Goal: Transaction & Acquisition: Download file/media

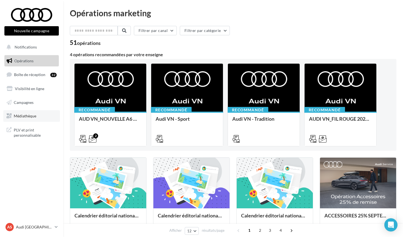
click at [30, 114] on span "Médiathèque" at bounding box center [25, 115] width 23 height 5
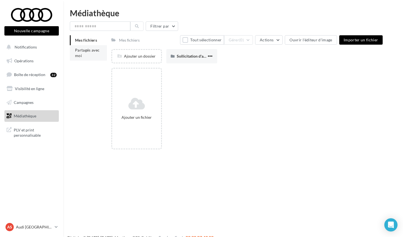
click at [99, 58] on li "Partagés avec moi" at bounding box center [88, 52] width 37 height 15
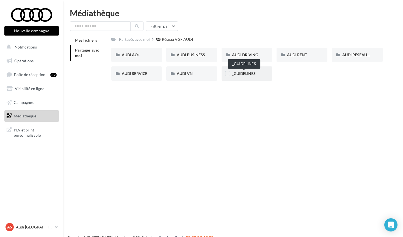
click at [244, 73] on span "_GUIDELINES" at bounding box center [244, 73] width 24 height 5
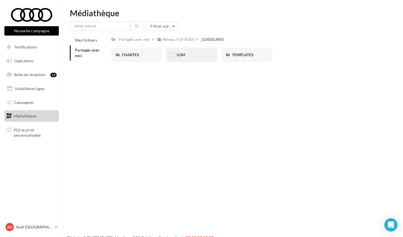
click at [195, 56] on div "LOM" at bounding box center [192, 55] width 30 height 6
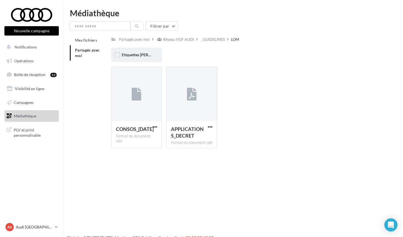
click at [142, 52] on div "Etiquettes [PERSON_NAME]" at bounding box center [136, 55] width 51 height 14
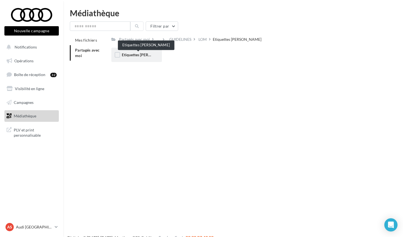
click at [142, 53] on span "Etiquettes [PERSON_NAME]" at bounding box center [146, 54] width 49 height 5
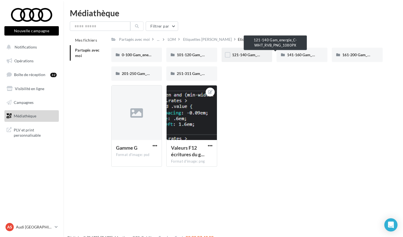
click at [245, 56] on span "121-140 Gam_energie_C-WHT_RVB_PNG_1080PX" at bounding box center [275, 54] width 87 height 5
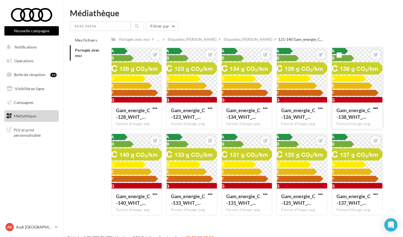
click at [376, 107] on span "button" at bounding box center [376, 108] width 5 height 5
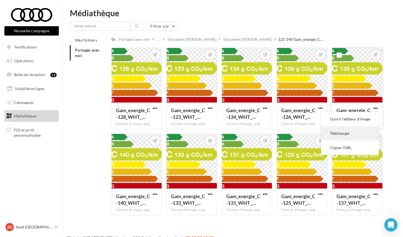
click at [353, 137] on button "Télécharger" at bounding box center [350, 133] width 58 height 14
